Goal: Communication & Community: Answer question/provide support

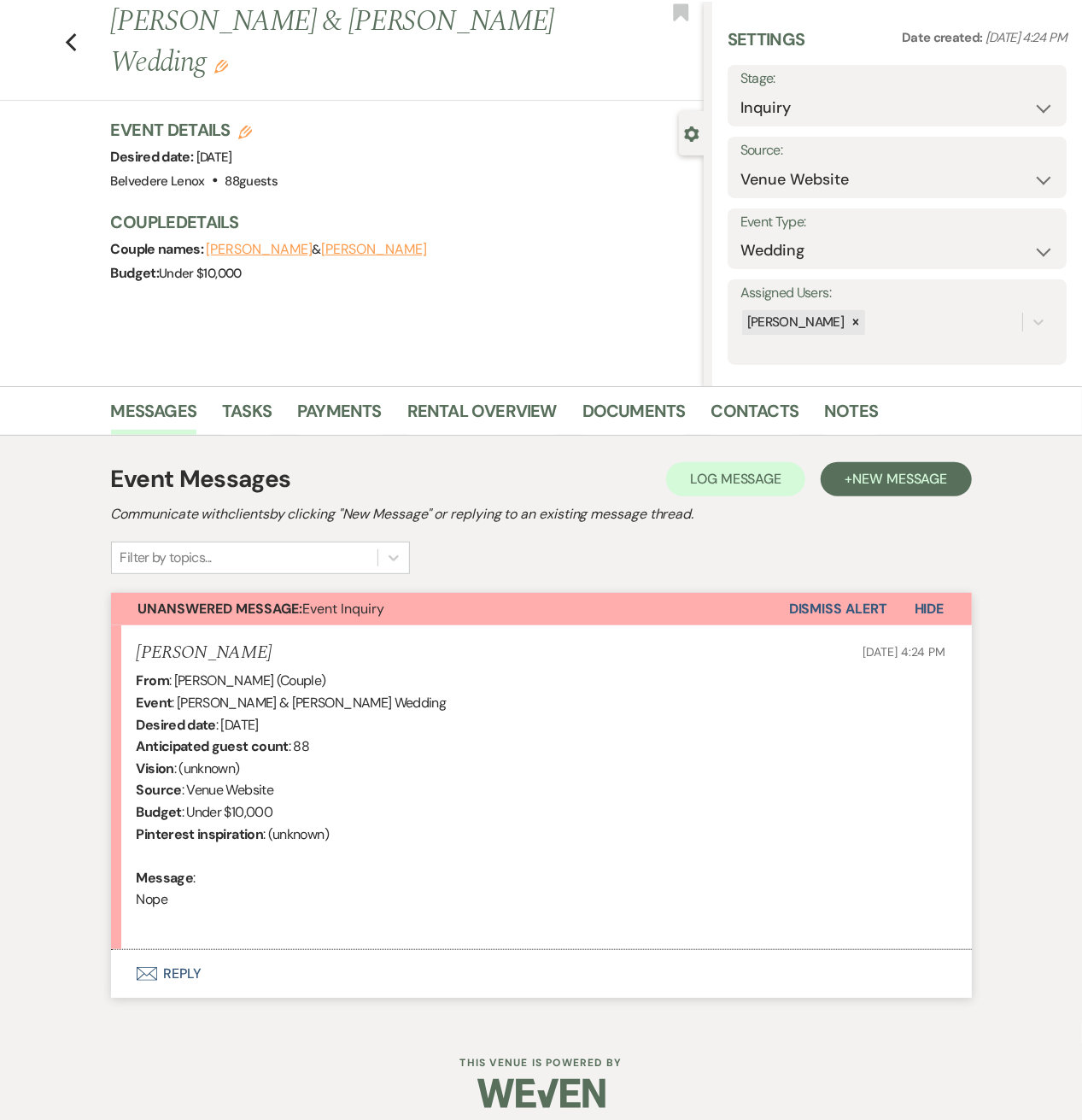
scroll to position [42, 0]
click at [84, 47] on div "Previous [PERSON_NAME] & [PERSON_NAME] Wedding Edit Bookmark" at bounding box center [348, 52] width 713 height 99
click at [76, 45] on use "button" at bounding box center [71, 42] width 11 height 18
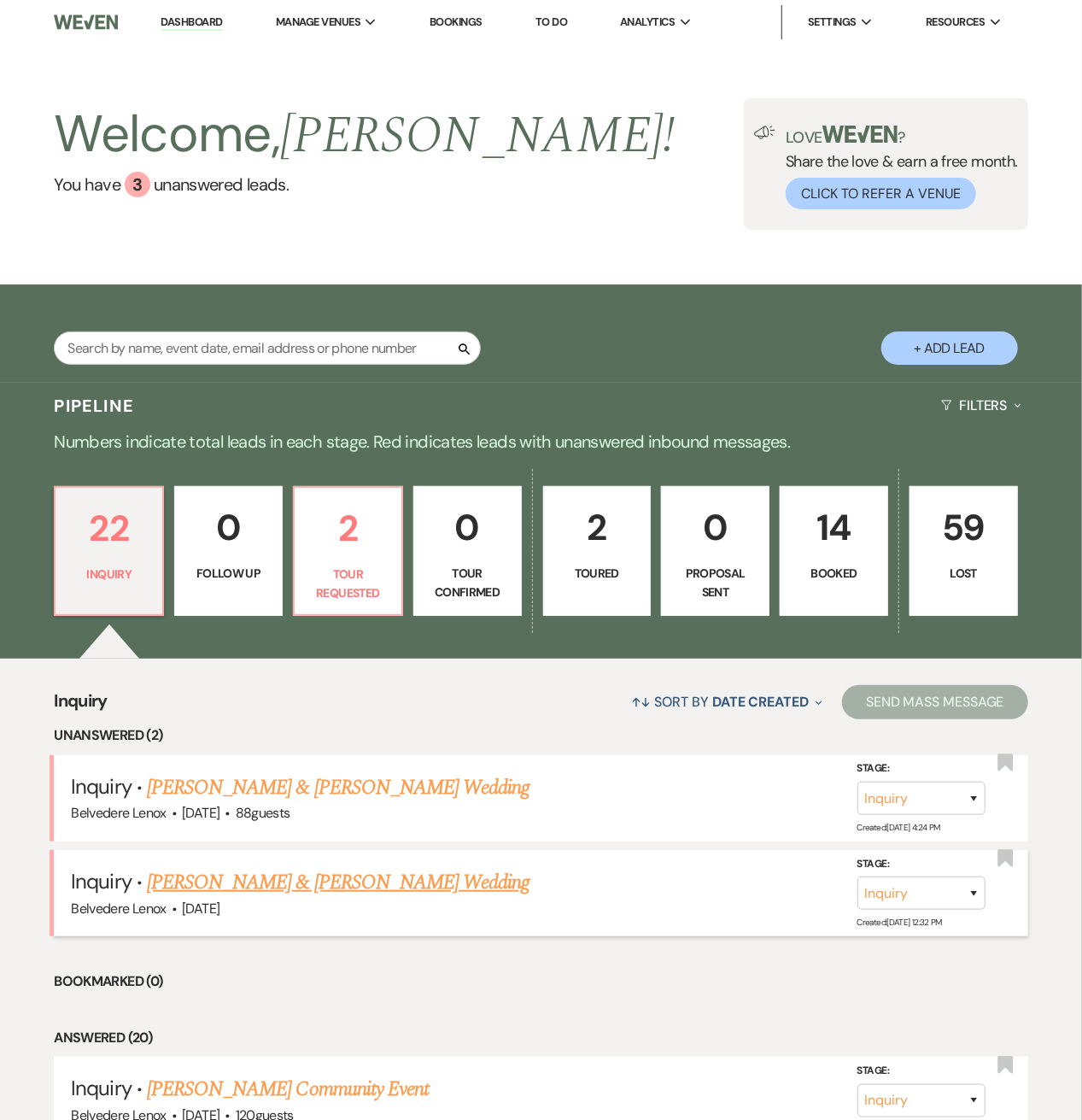
click at [309, 884] on link "[PERSON_NAME] & [PERSON_NAME] Wedding" at bounding box center [339, 882] width 383 height 30
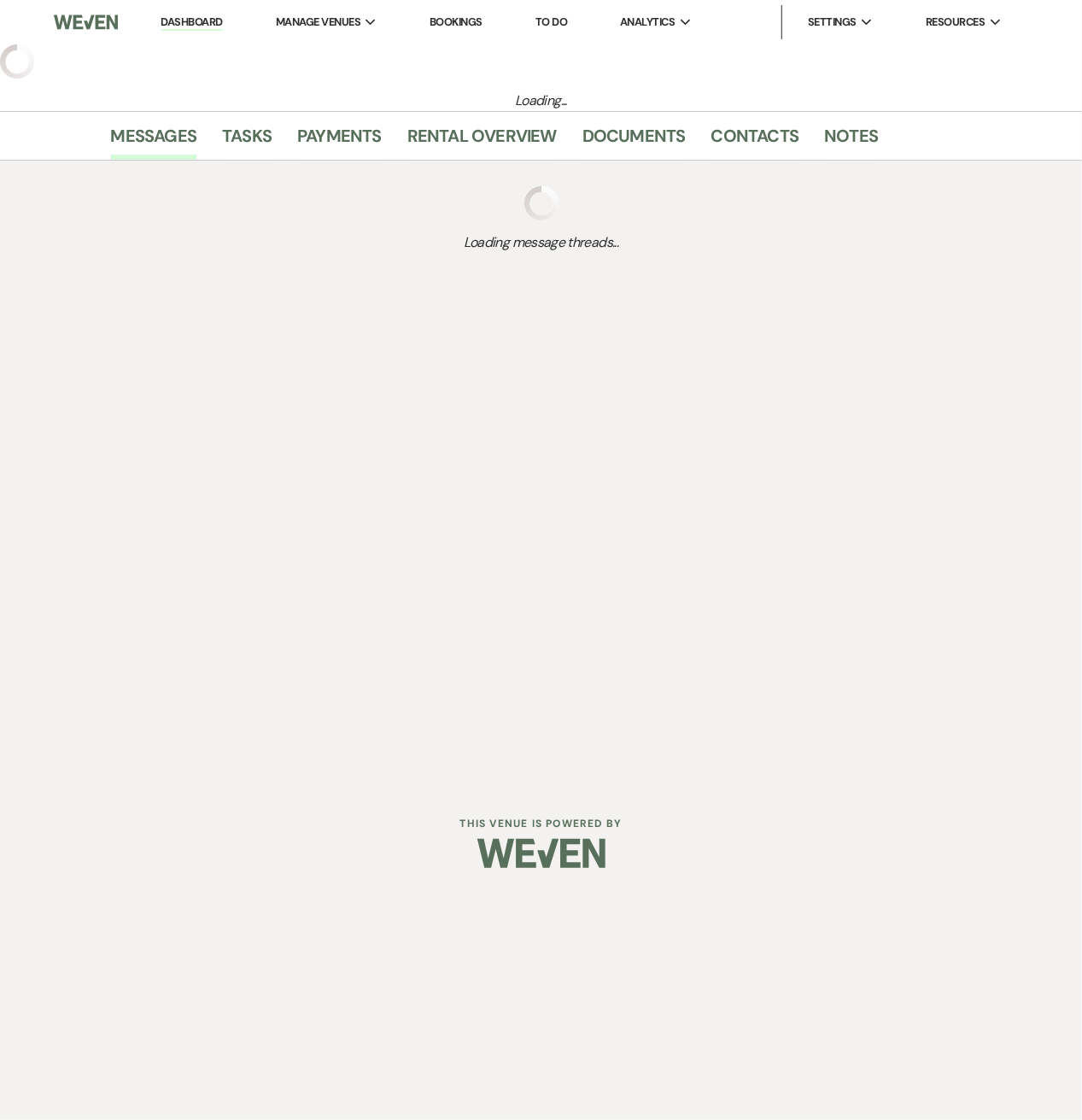
select select "5"
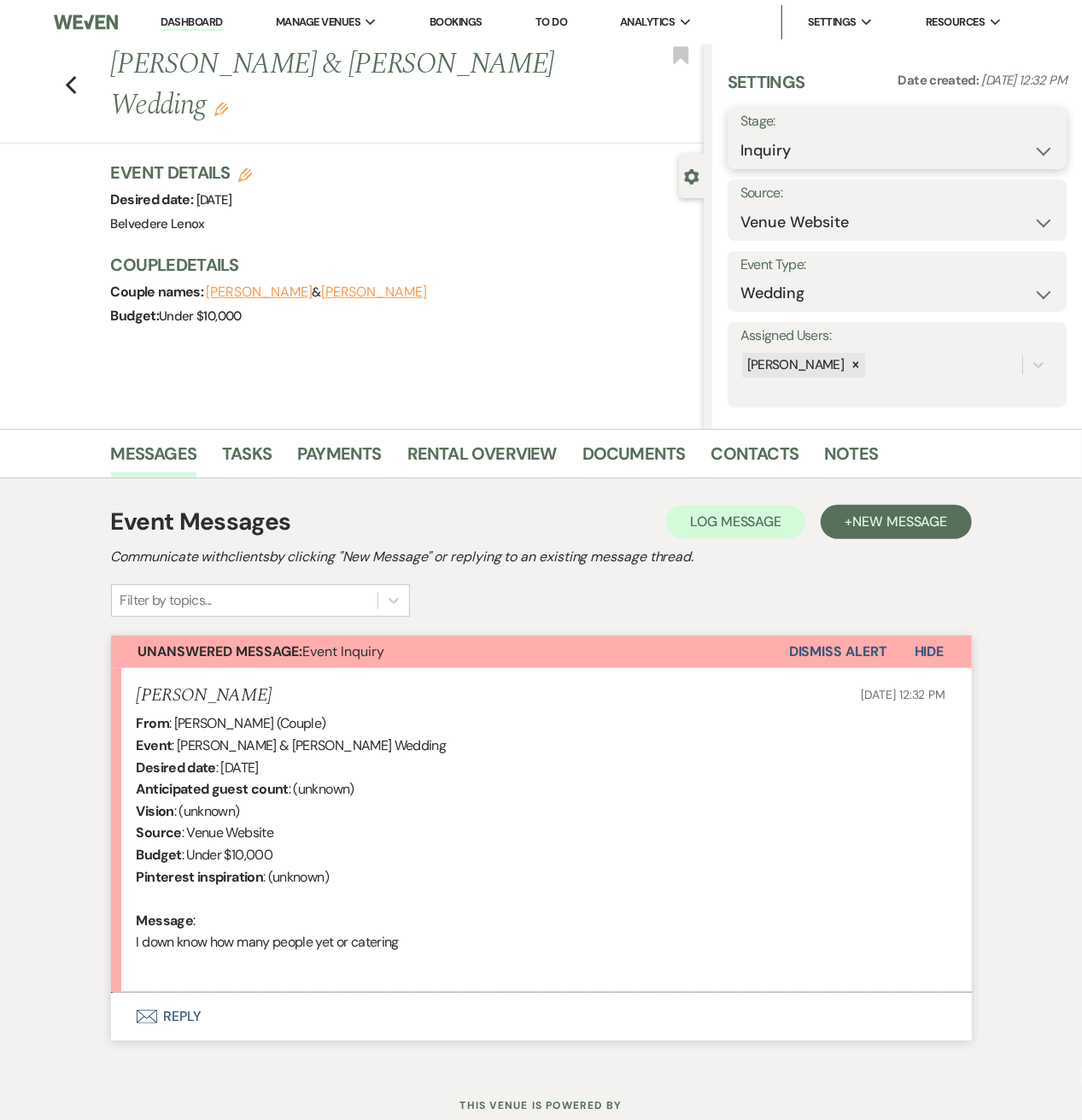
click at [799, 146] on select "Inquiry Follow Up Tour Requested Tour Confirmed Toured Proposal Sent Booked Lost" at bounding box center [897, 151] width 313 height 33
click at [692, 172] on use "button" at bounding box center [692, 177] width 15 height 16
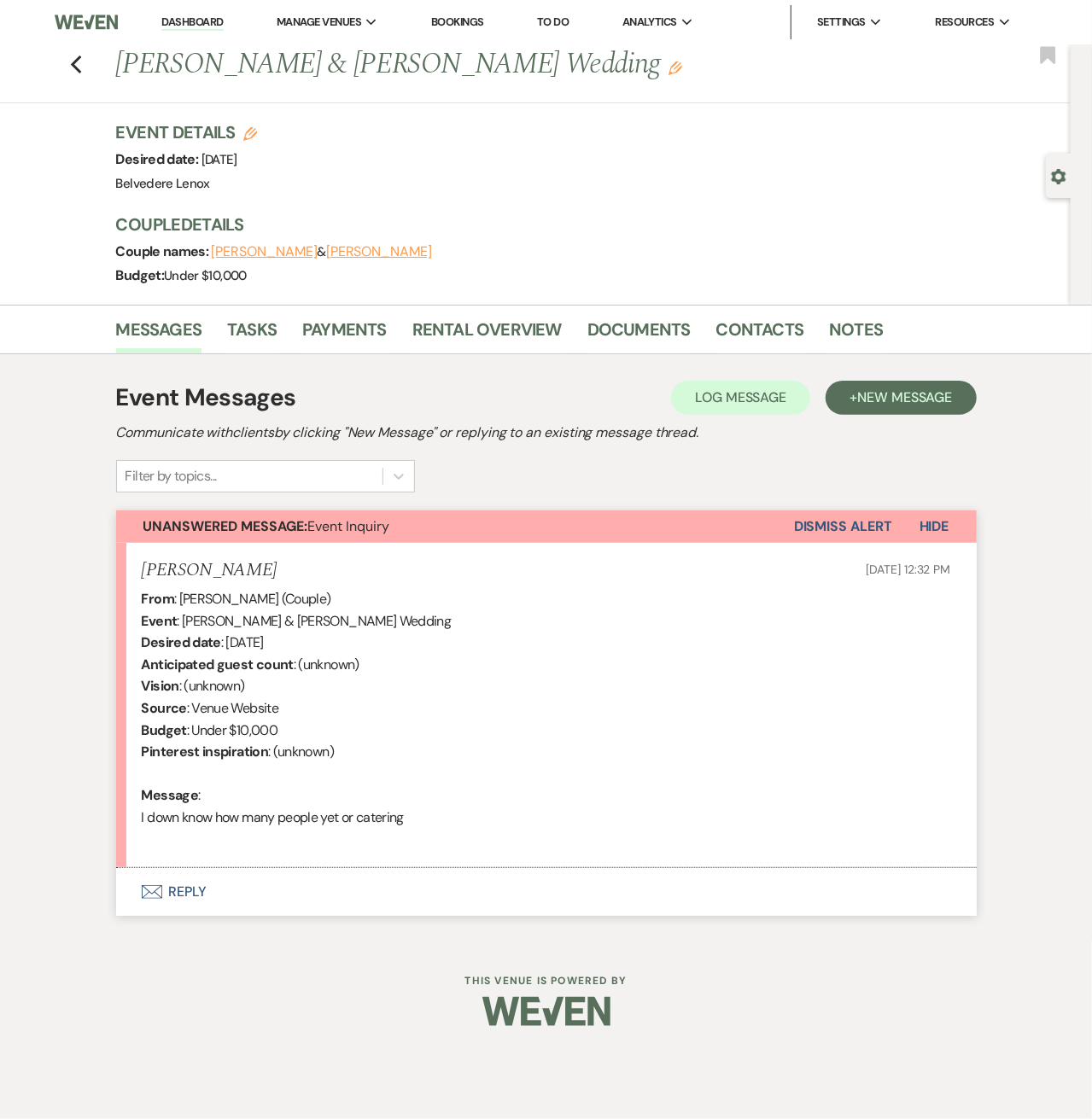
click at [1063, 179] on use "button" at bounding box center [1058, 177] width 15 height 16
select select "5"
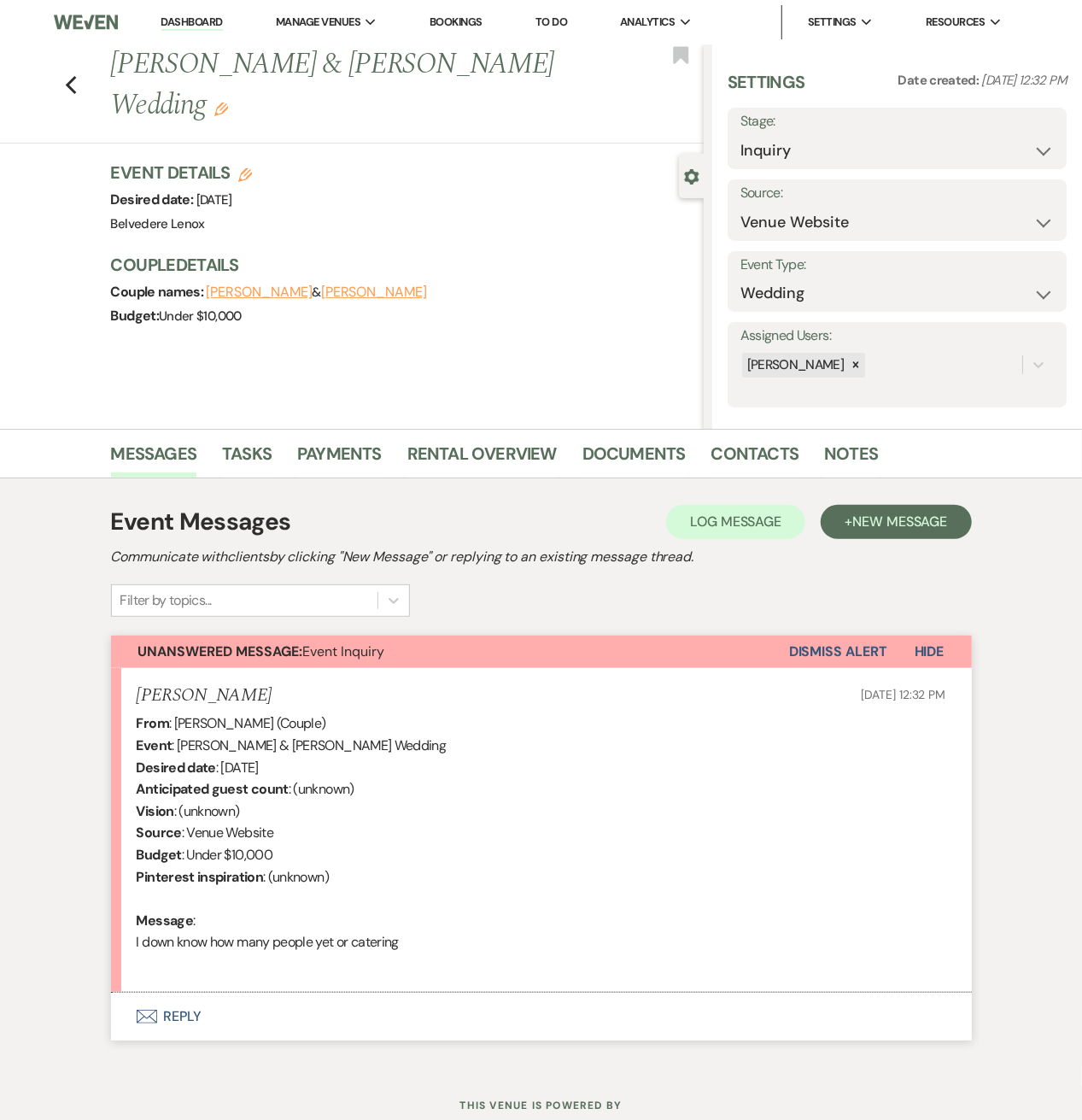
click at [227, 110] on icon "Edit" at bounding box center [221, 109] width 14 height 14
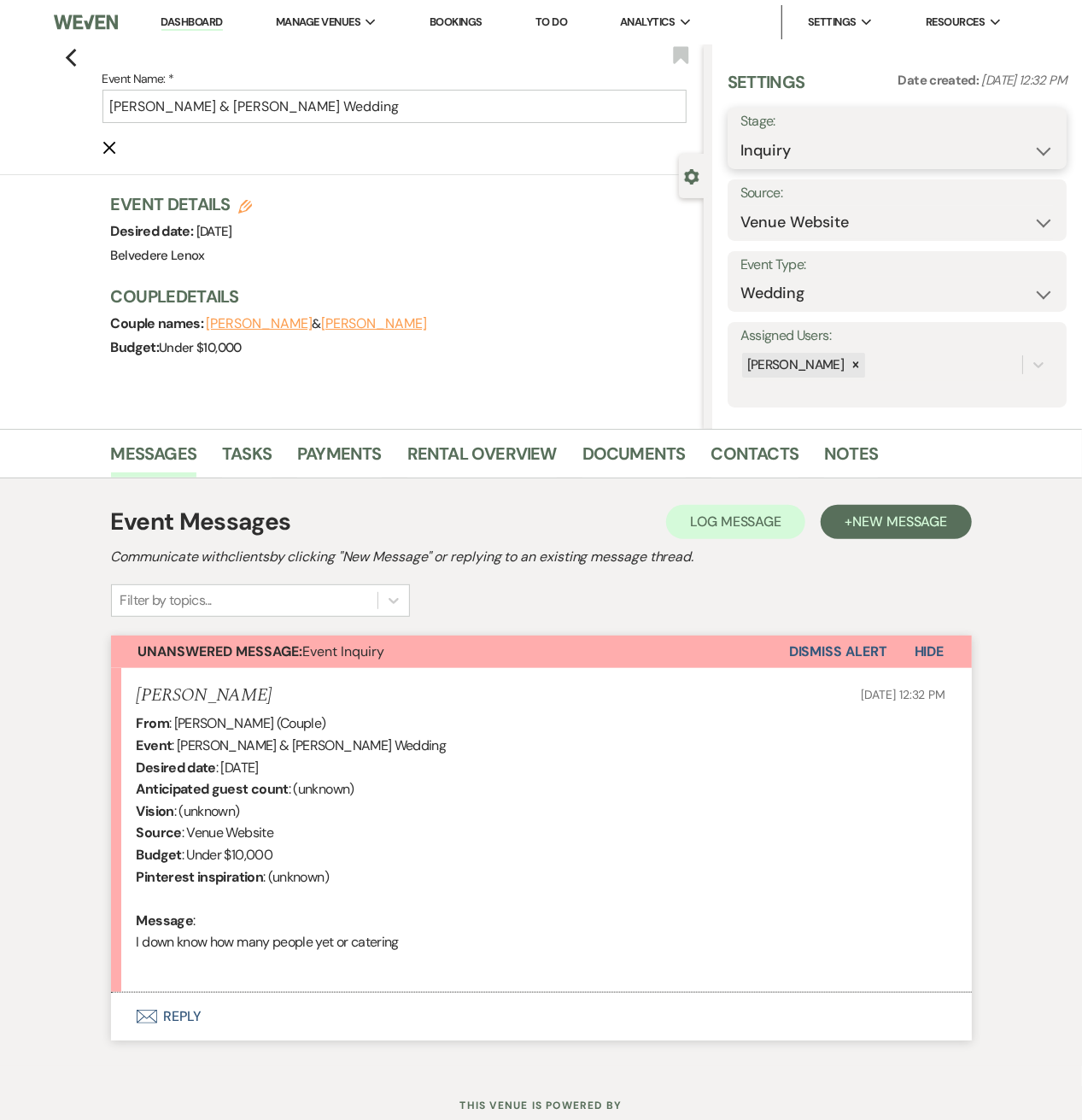
click at [919, 146] on select "Inquiry Follow Up Tour Requested Tour Confirmed Toured Proposal Sent Booked Lost" at bounding box center [897, 151] width 313 height 33
select select "8"
click at [740, 134] on select "Inquiry Follow Up Tour Requested Tour Confirmed Toured Proposal Sent Booked Lost" at bounding box center [897, 151] width 313 height 33
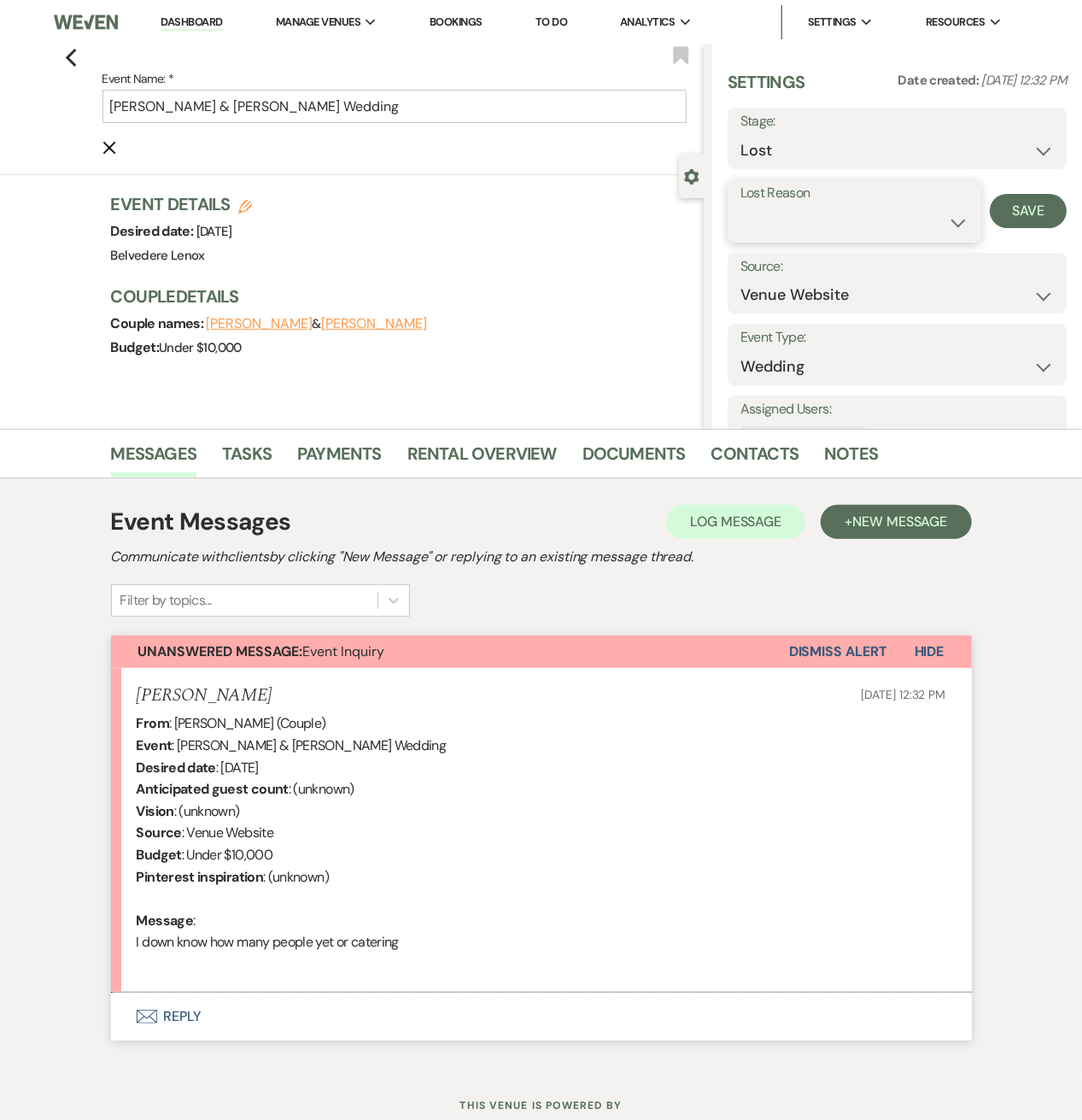
click at [846, 221] on select "Booked Elsewhere Budget Date Unavailable No Response Not a Good Match Capacity …" at bounding box center [855, 223] width 228 height 33
select select "4"
click at [740, 206] on select "Booked Elsewhere Budget Date Unavailable No Response Not a Good Match Capacity …" at bounding box center [855, 223] width 228 height 33
click at [1010, 205] on button "Save" at bounding box center [1028, 211] width 76 height 34
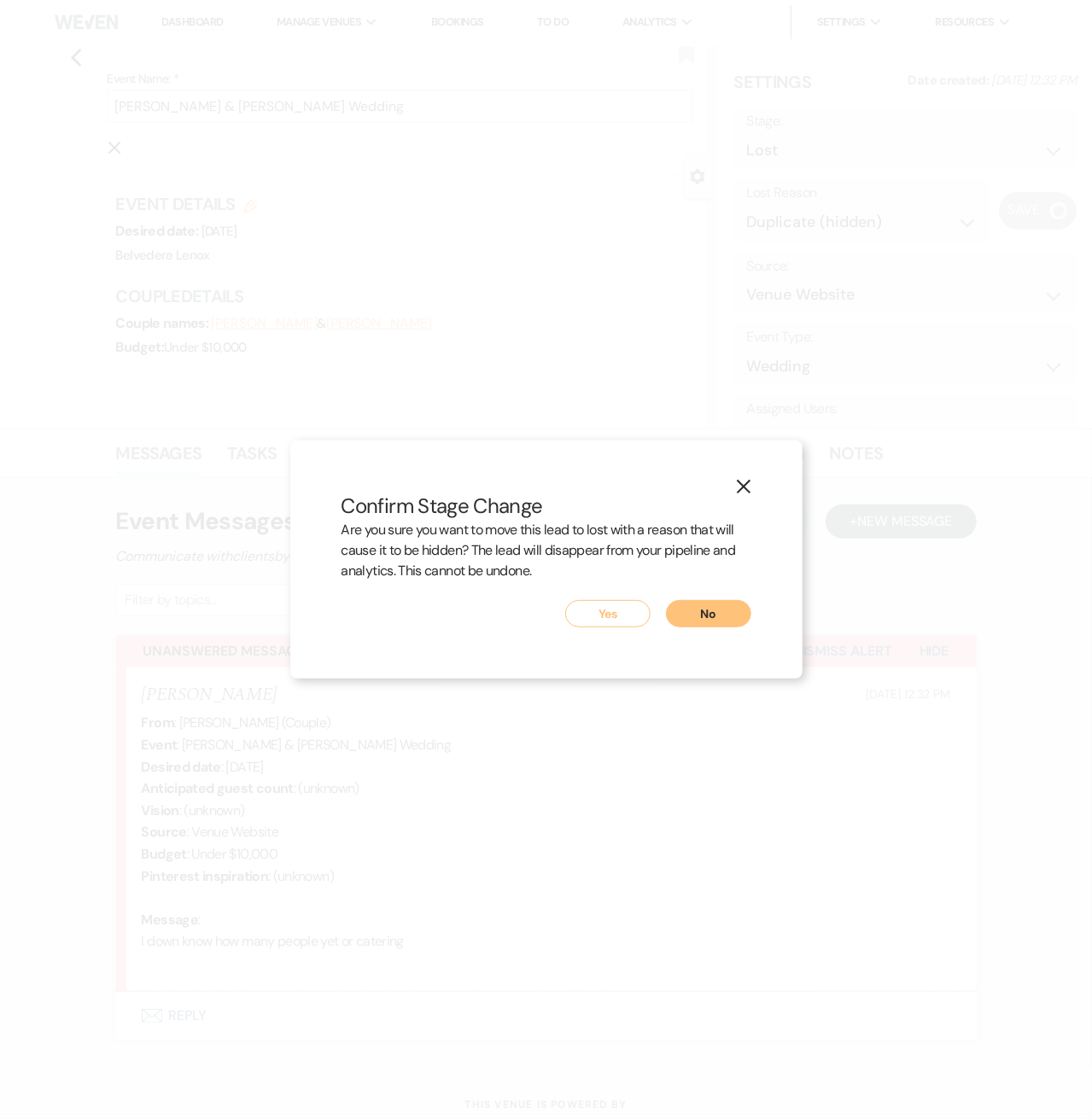
click at [605, 613] on button "Yes" at bounding box center [607, 614] width 86 height 28
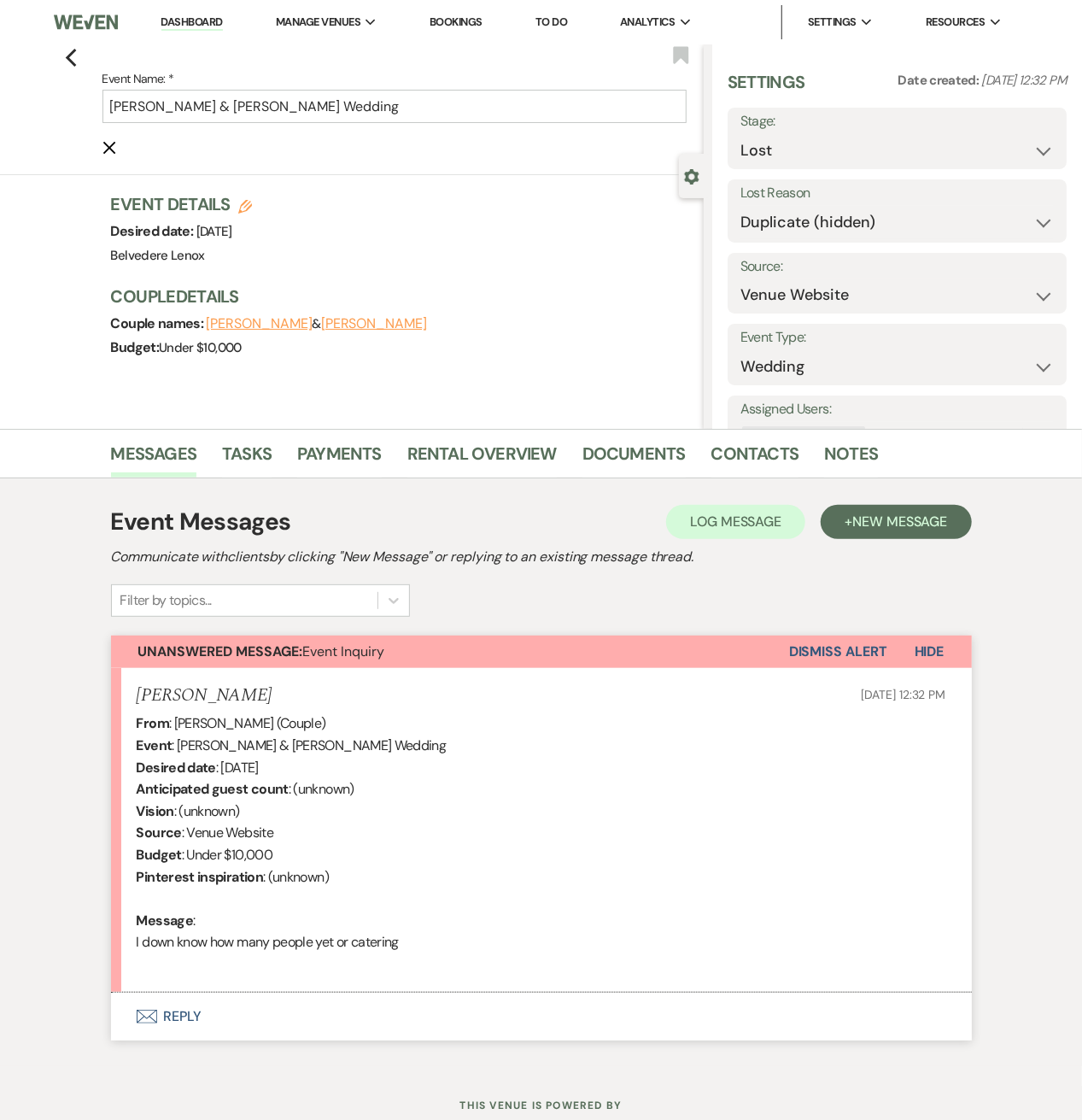
click at [84, 60] on div "Previous Event Name: * [PERSON_NAME] & [PERSON_NAME] Wedding Cancel Edit Bookma…" at bounding box center [348, 110] width 713 height 131
click at [116, 146] on icon "Cancel Edit" at bounding box center [109, 147] width 14 height 14
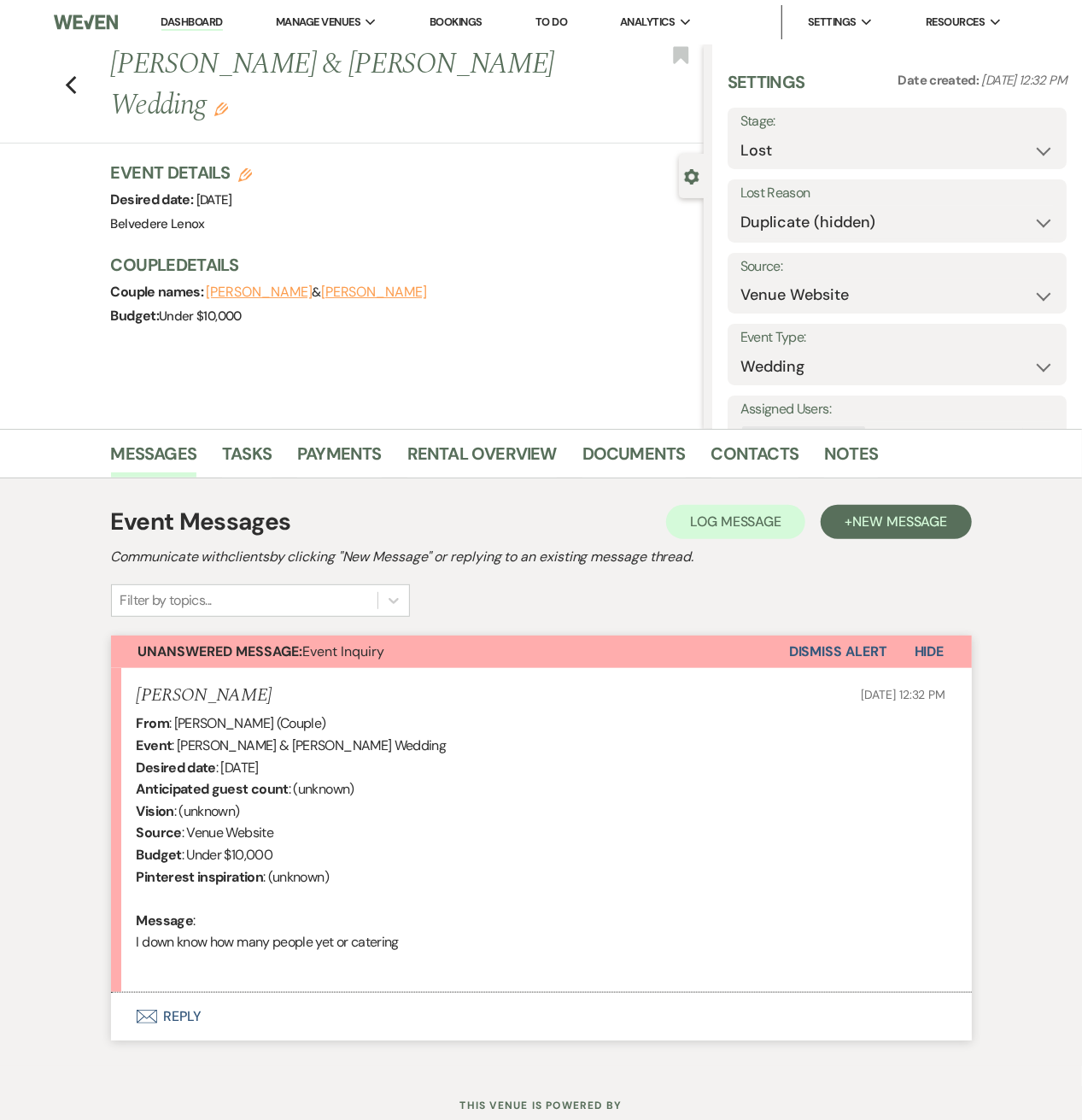
click at [83, 88] on div "Previous [PERSON_NAME] & [PERSON_NAME] Wedding Edit Bookmark" at bounding box center [348, 94] width 713 height 99
click at [75, 87] on use "button" at bounding box center [71, 86] width 11 height 18
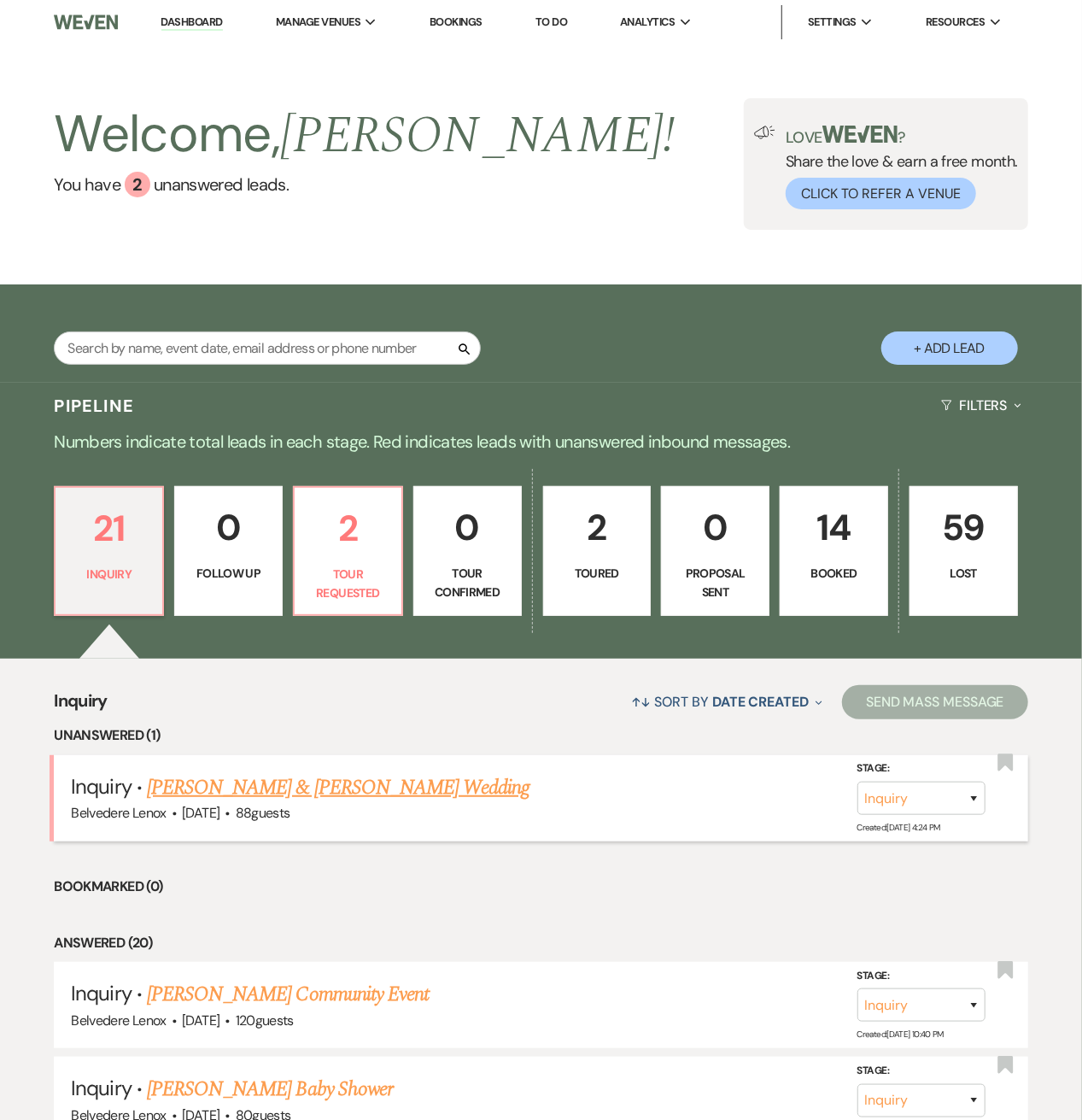
click at [245, 779] on link "[PERSON_NAME] & [PERSON_NAME] Wedding" at bounding box center [339, 788] width 383 height 30
select select "5"
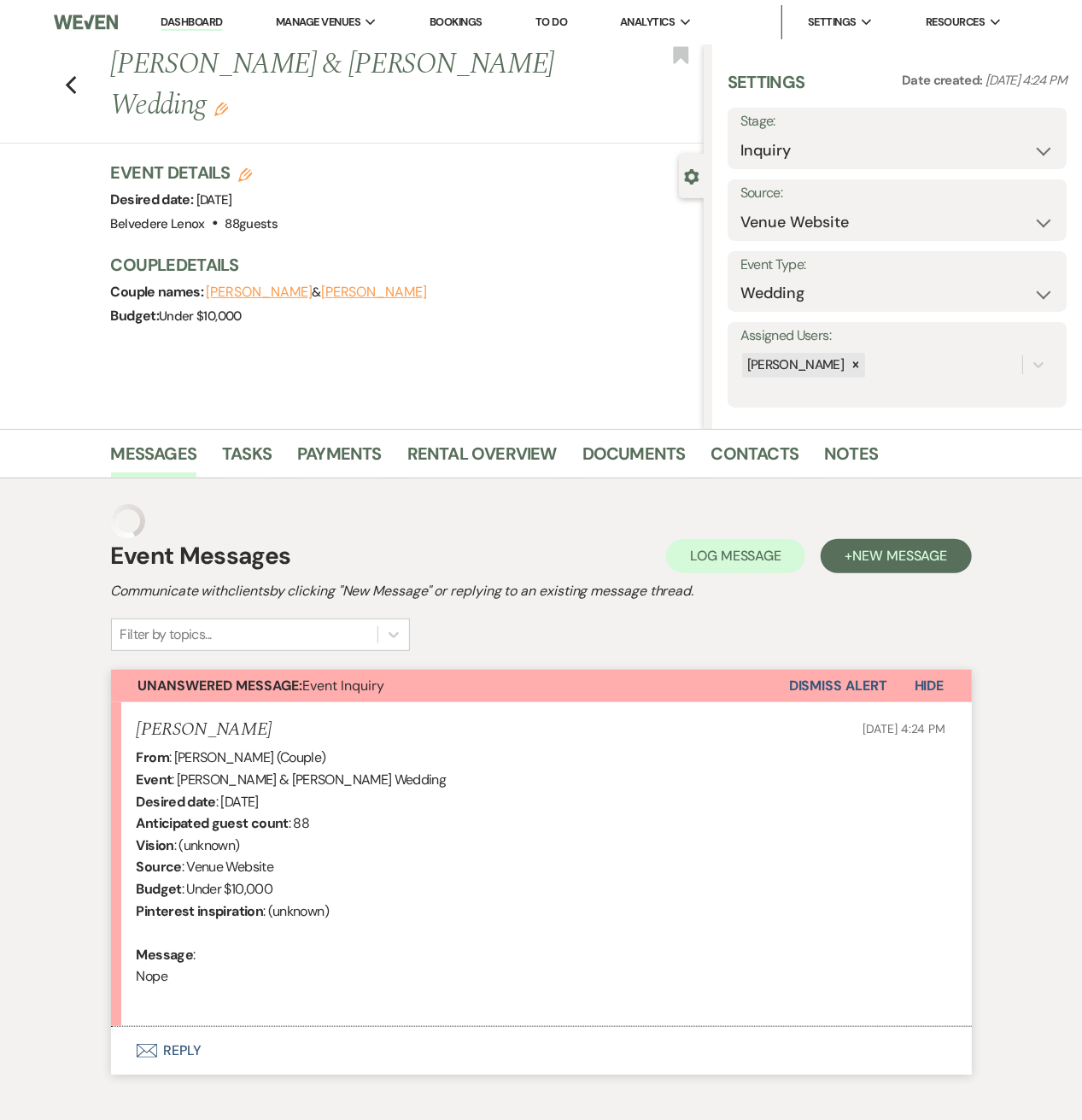
scroll to position [54, 0]
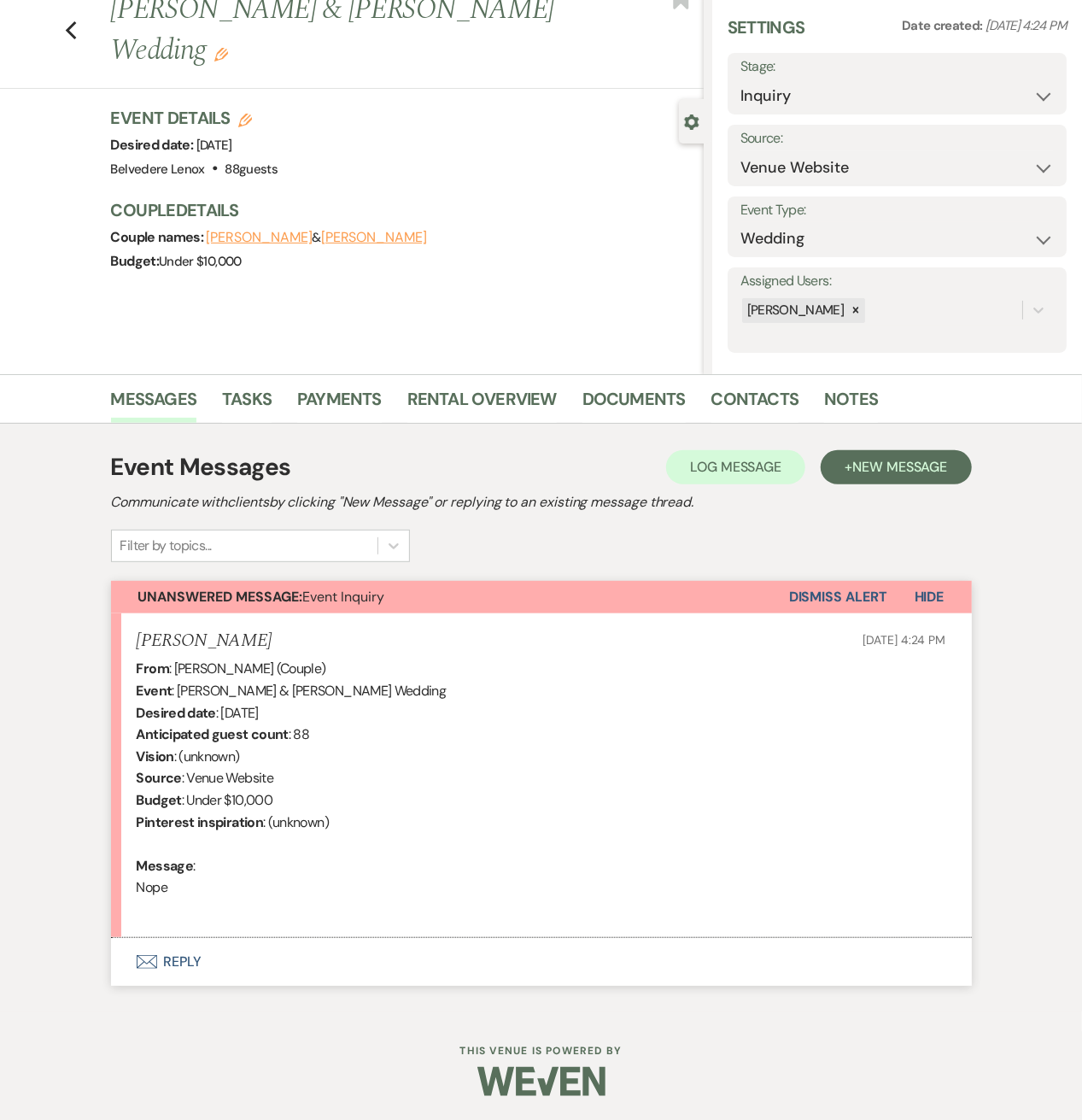
click at [176, 956] on button "Envelope Reply" at bounding box center [541, 962] width 861 height 48
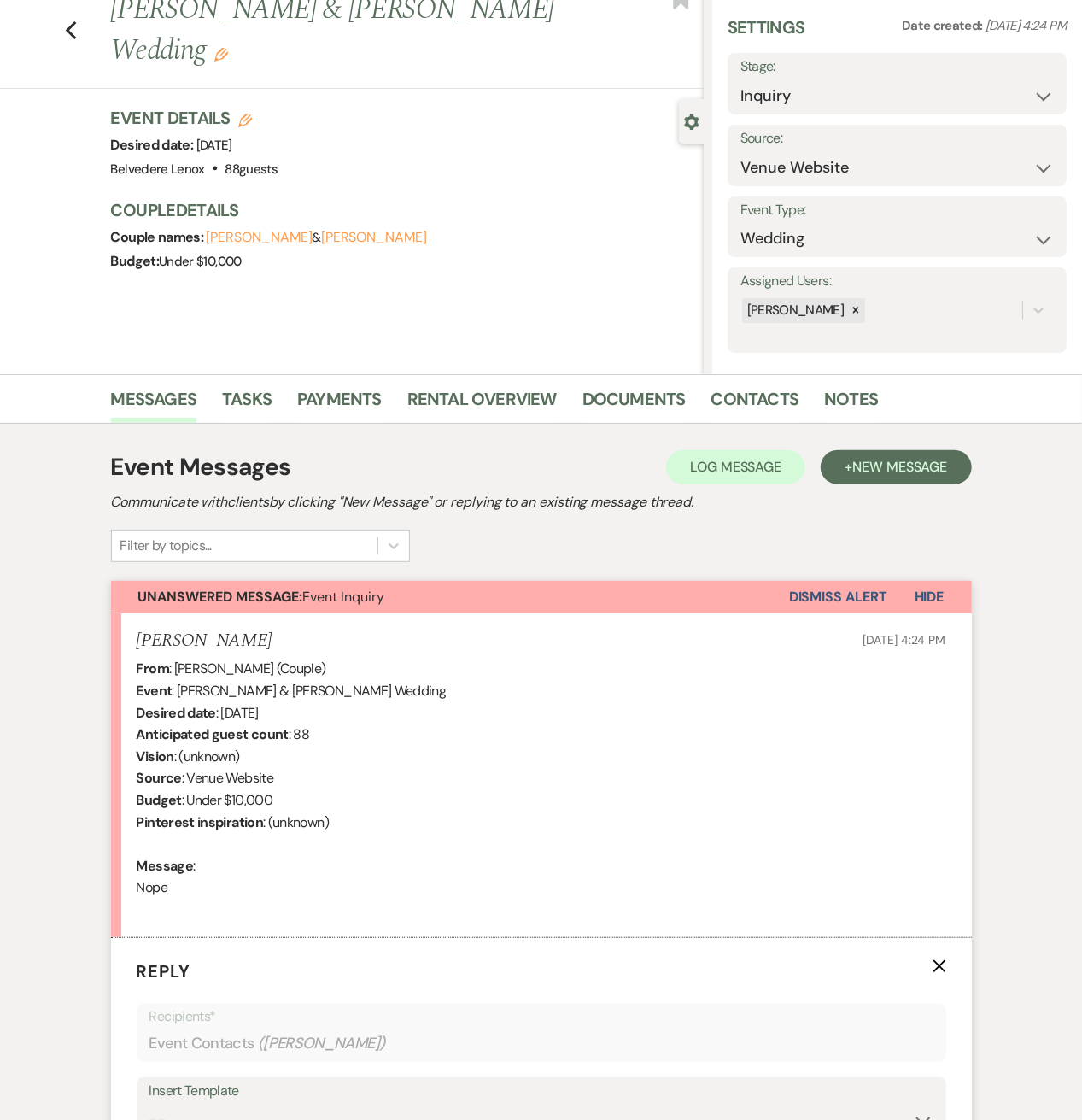
scroll to position [533, 0]
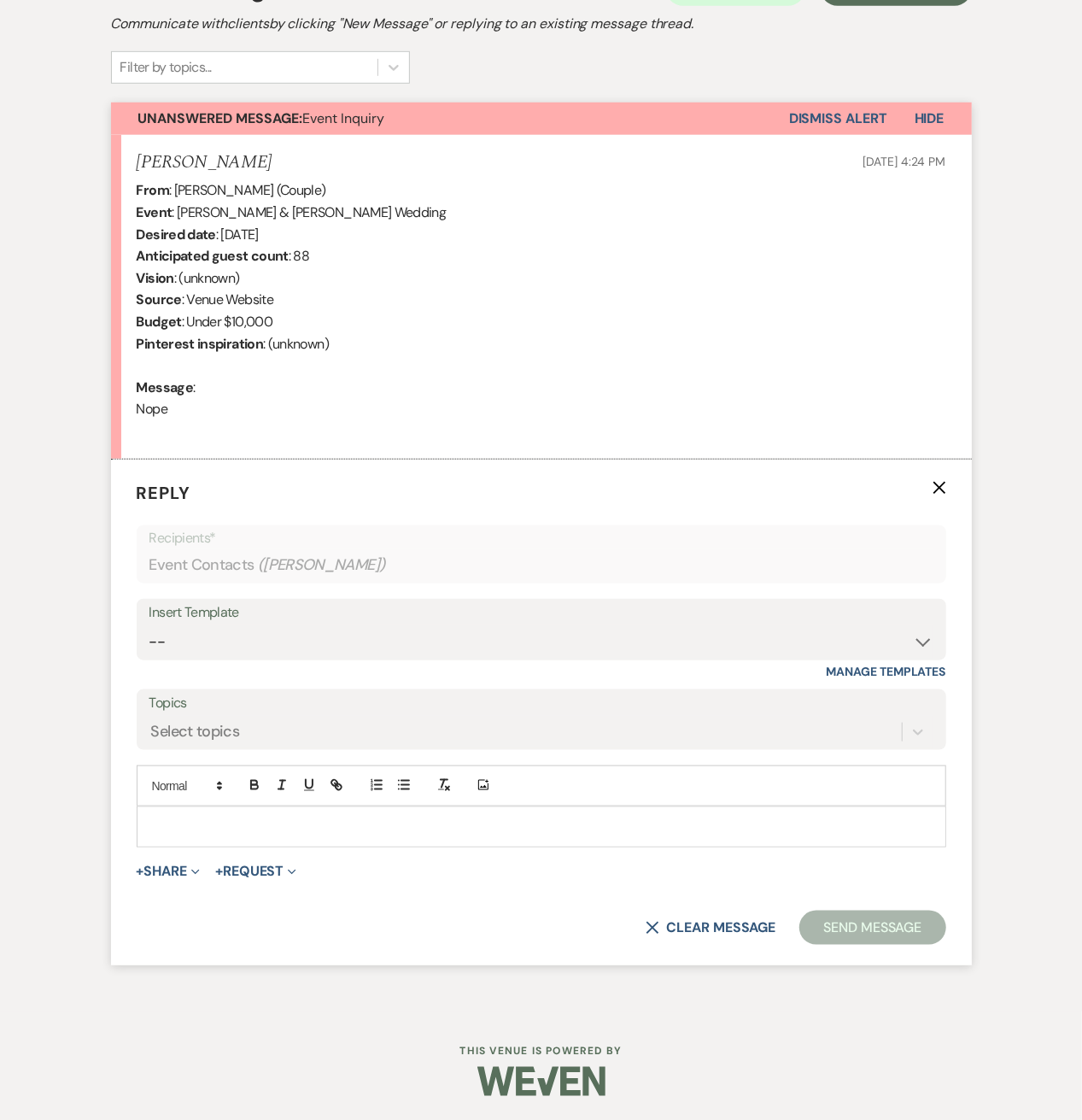
click at [229, 822] on p at bounding box center [541, 827] width 783 height 18
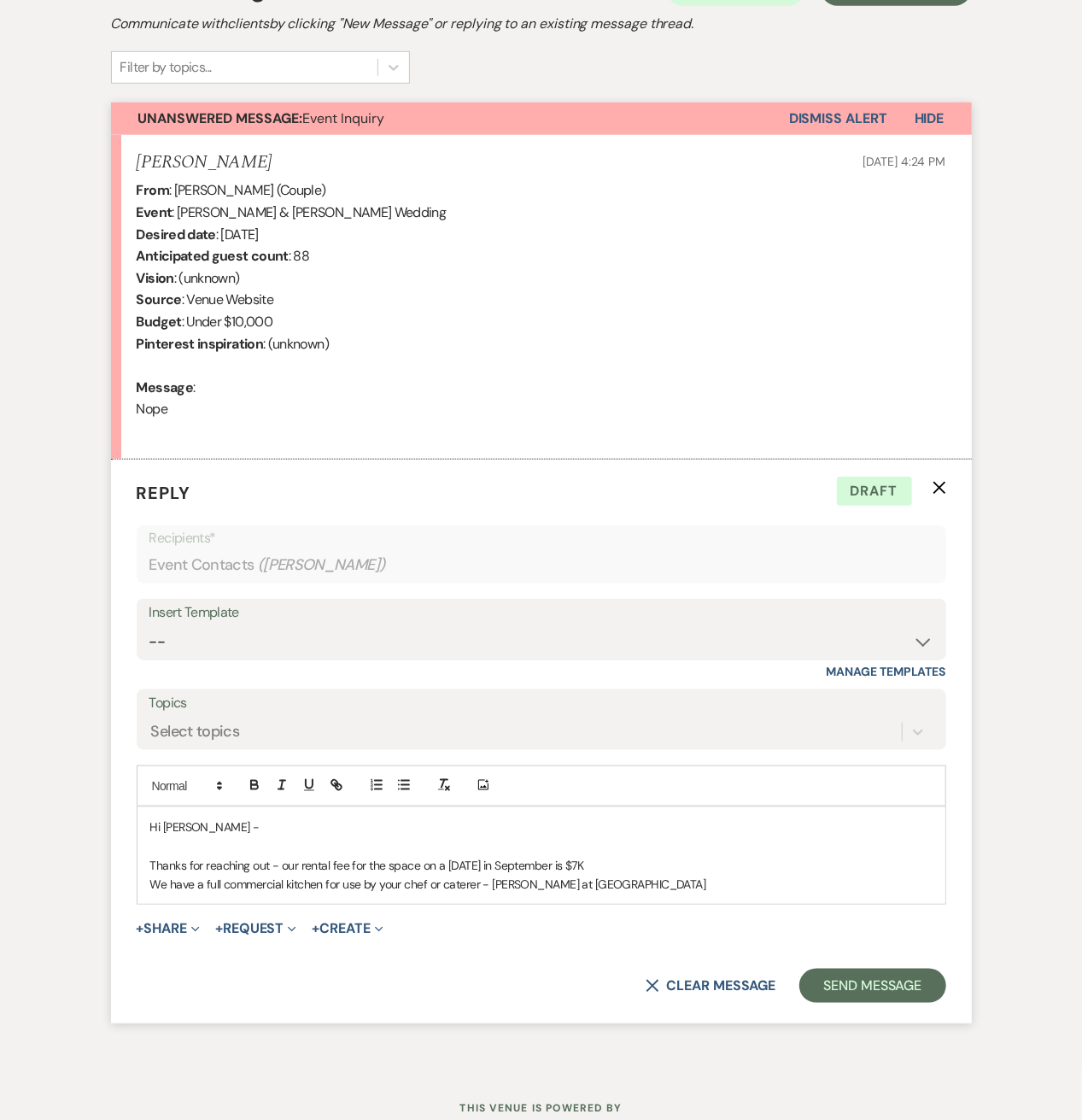
click at [623, 878] on p "We have a full commercial kitchen for use by your chef or caterer - [PERSON_NAM…" at bounding box center [541, 884] width 783 height 18
click at [561, 886] on p "We have a full commercial kitchen for use by your chef or caterer - [PERSON_NAM…" at bounding box center [541, 884] width 783 height 18
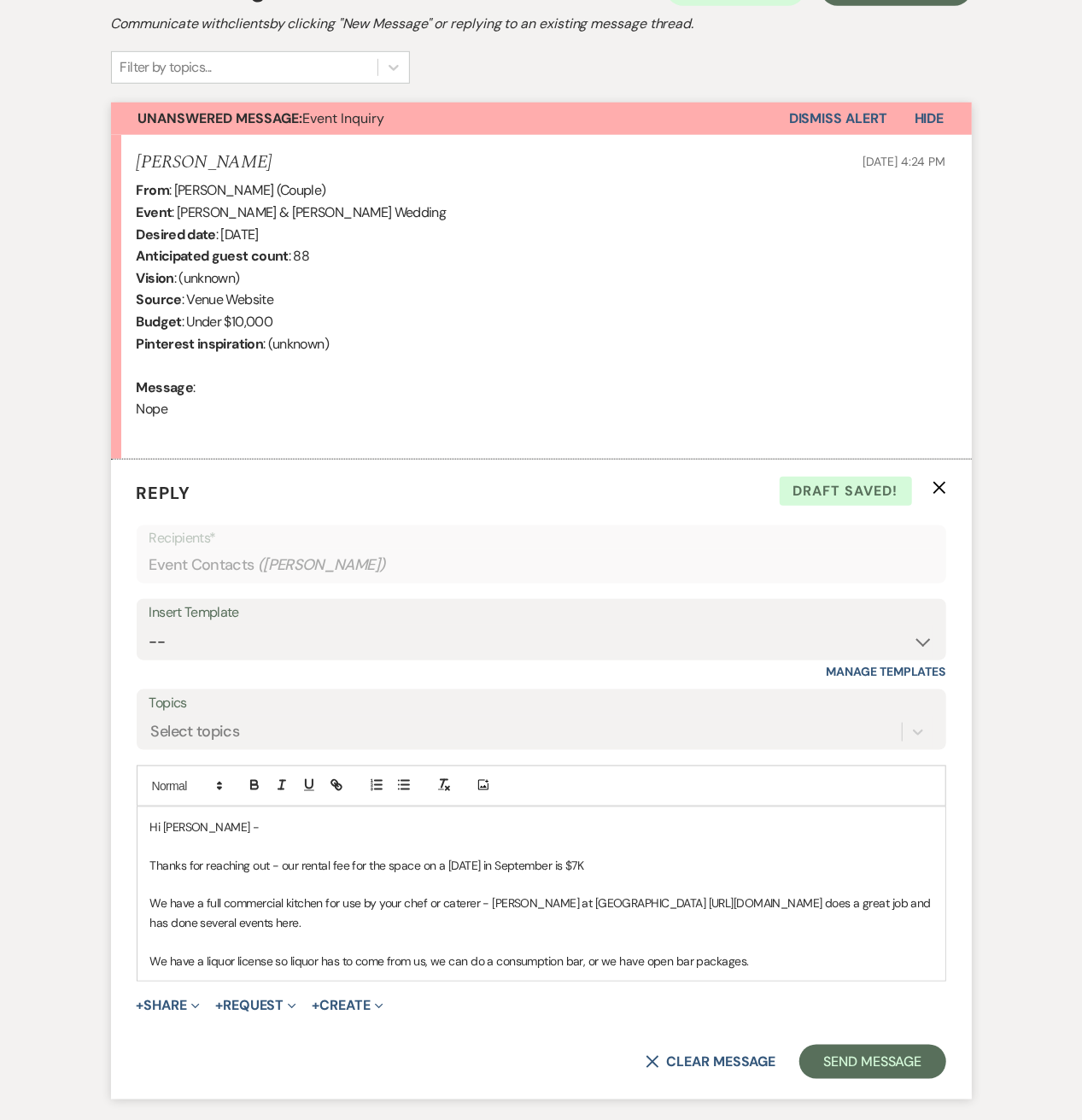
click at [578, 860] on p "Thanks for reaching out - our rental fee for the space on a [DATE] in September…" at bounding box center [541, 866] width 783 height 18
click at [800, 963] on p "We have a liquor license so liquor has to come from us, we can do a consumption…" at bounding box center [541, 962] width 783 height 18
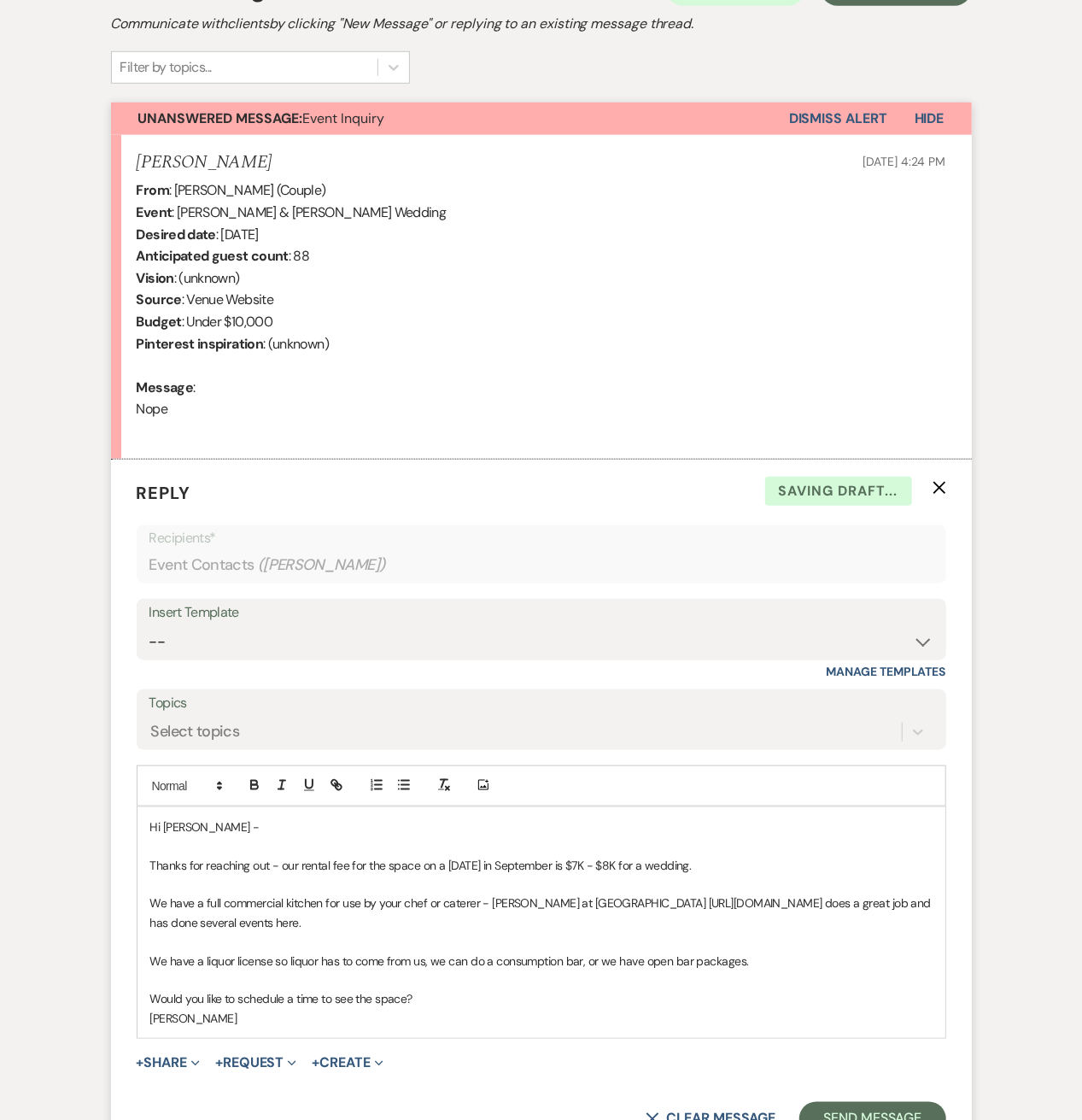
scroll to position [725, 0]
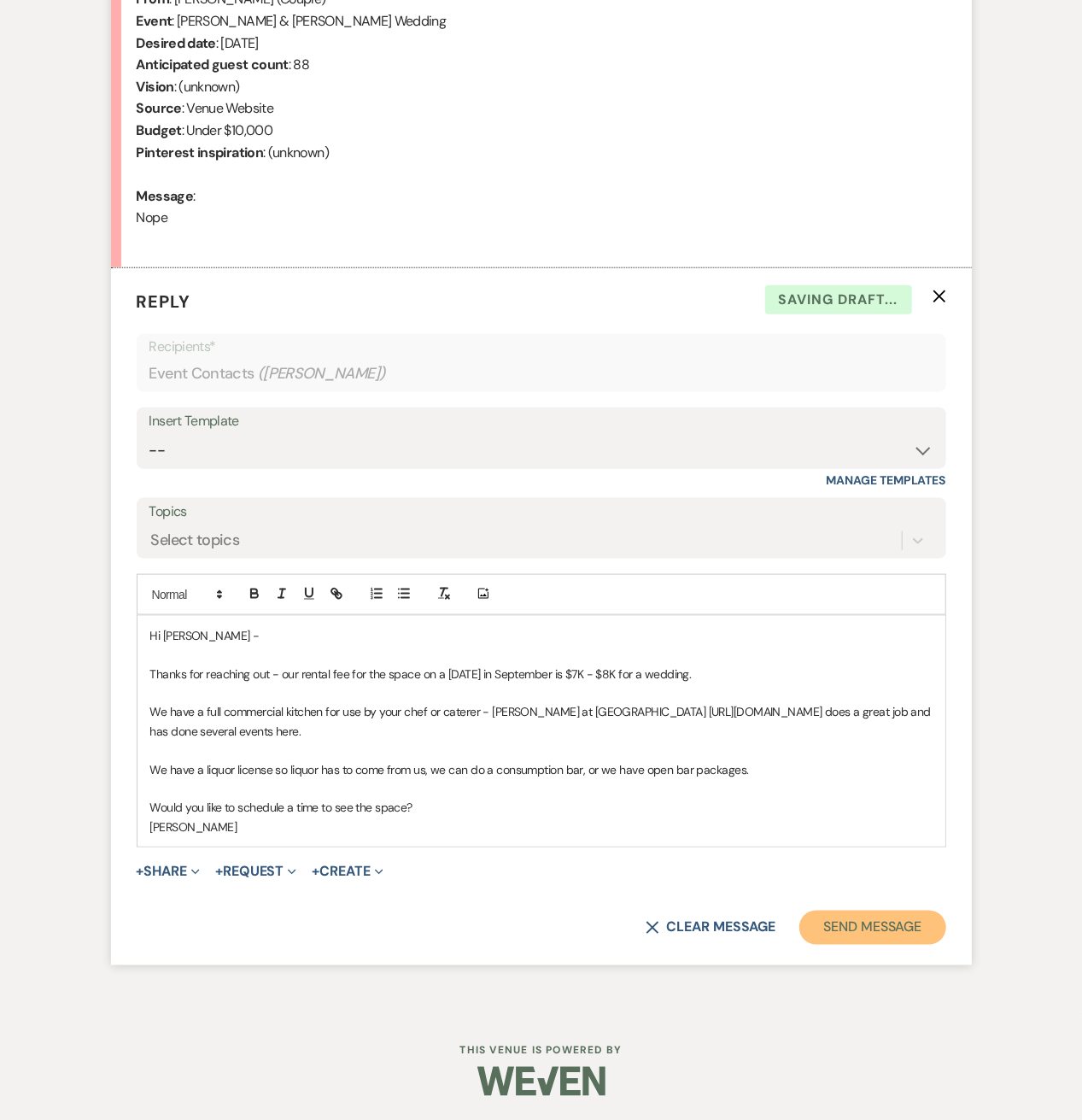
click at [899, 930] on button "Send Message" at bounding box center [872, 928] width 146 height 34
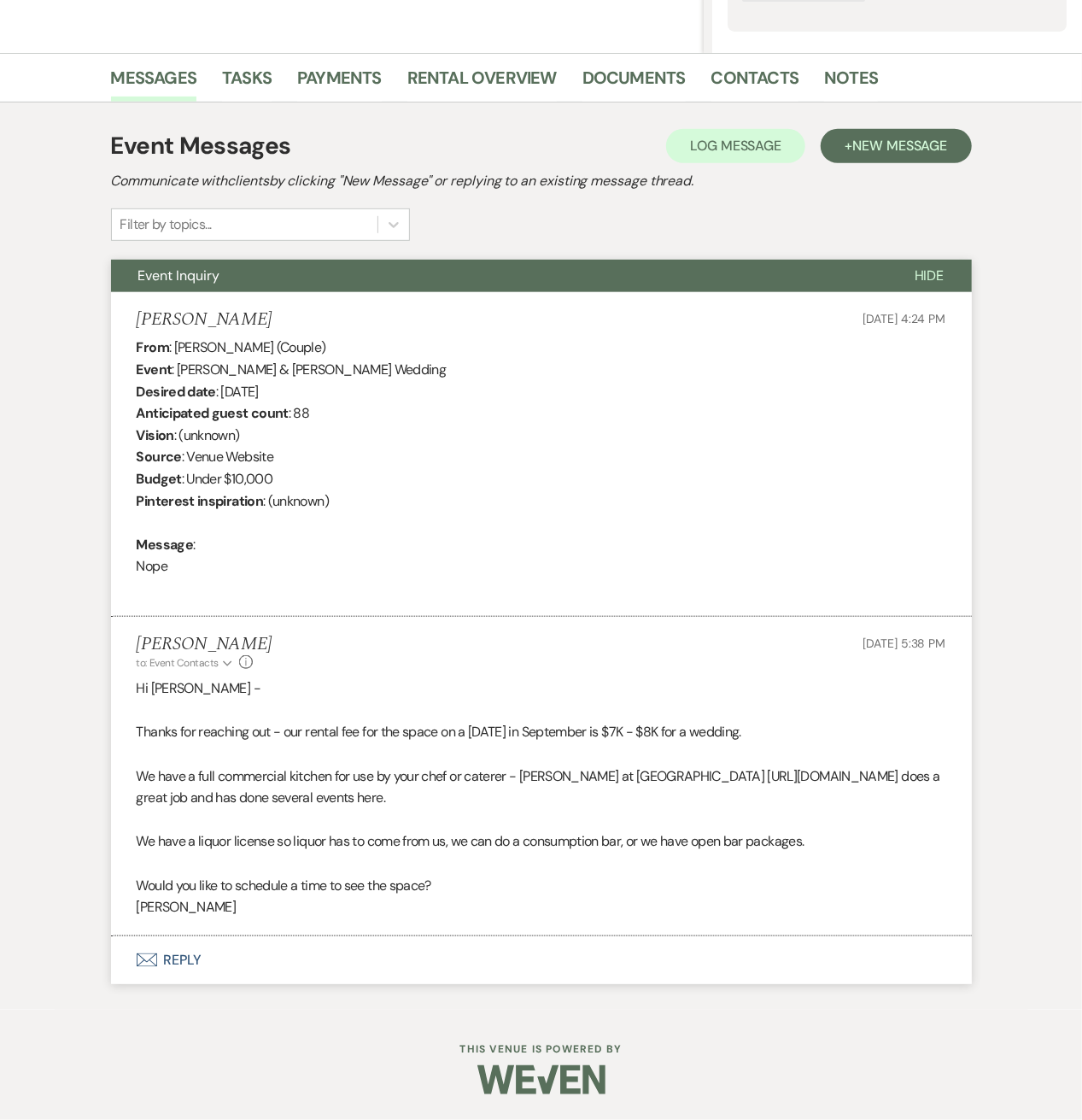
scroll to position [374, 0]
